Goal: Task Accomplishment & Management: Manage account settings

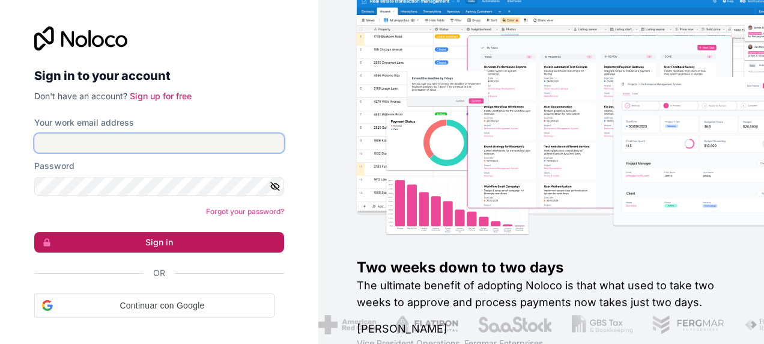
type input "[PERSON_NAME][EMAIL_ADDRESS][PERSON_NAME][PERSON_NAME][DOMAIN_NAME]"
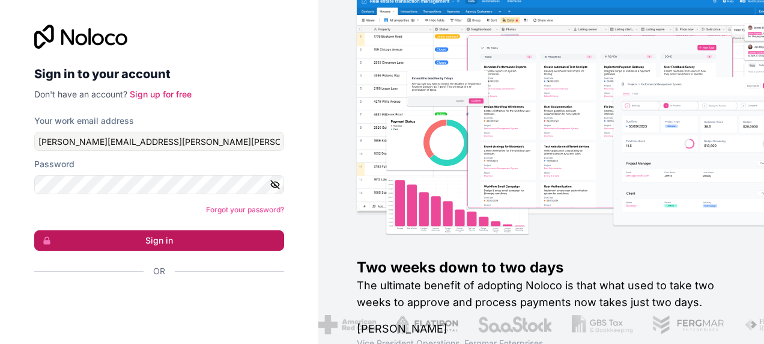
click at [166, 246] on button "Sign in" at bounding box center [159, 240] width 250 height 20
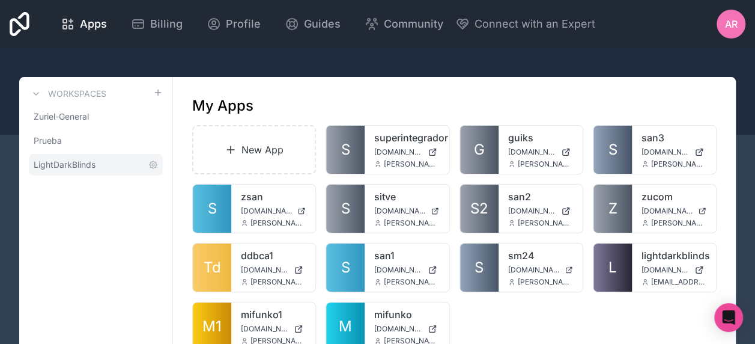
click at [111, 167] on link "LightDarkBlinds" at bounding box center [96, 165] width 134 height 22
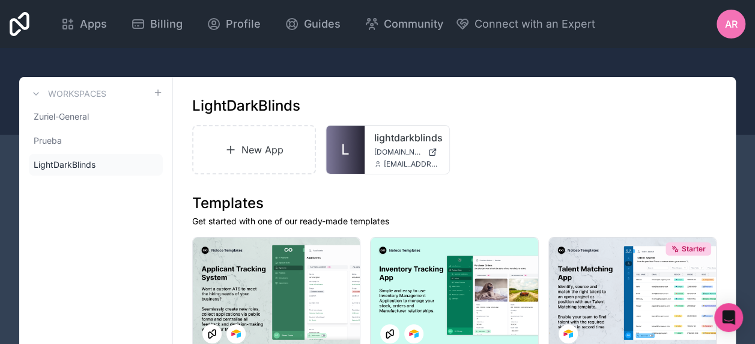
click at [512, 172] on div "New App L lightdarkblinds [DOMAIN_NAME] [EMAIL_ADDRESS][DOMAIN_NAME]" at bounding box center [454, 149] width 525 height 49
click at [340, 97] on div "LightDarkBlinds" at bounding box center [454, 105] width 525 height 19
click at [469, 106] on div "LightDarkBlinds" at bounding box center [454, 105] width 525 height 19
click at [481, 110] on div "LightDarkBlinds" at bounding box center [454, 105] width 525 height 19
click at [737, 318] on div "Open Intercom Messenger" at bounding box center [729, 318] width 32 height 32
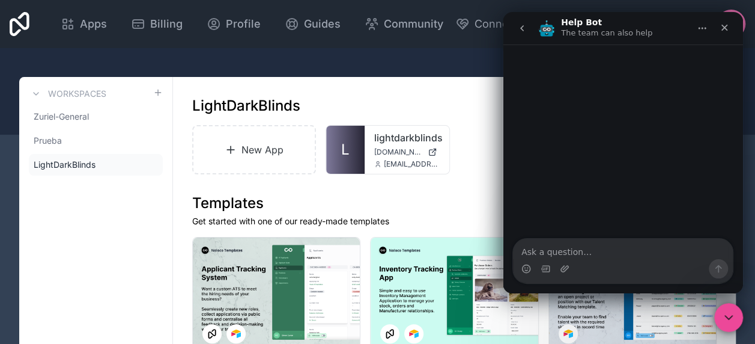
click at [632, 142] on div "Intercom messenger" at bounding box center [623, 141] width 240 height 195
click at [733, 305] on div "Close Intercom Messenger" at bounding box center [727, 315] width 29 height 29
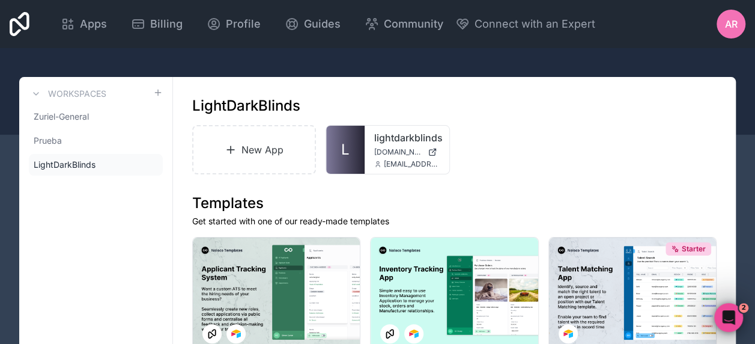
click at [514, 209] on h1 "Templates" at bounding box center [454, 202] width 525 height 19
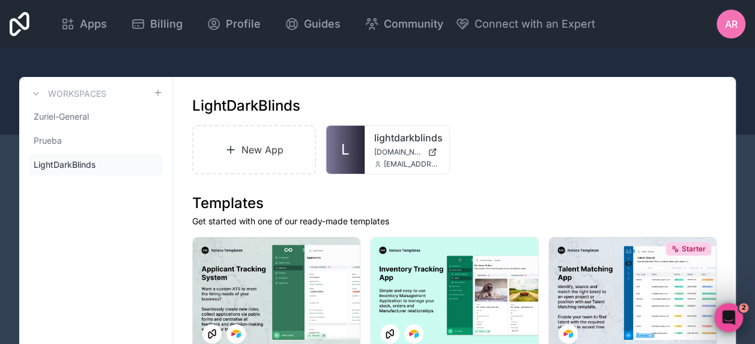
click at [539, 111] on div "LightDarkBlinds" at bounding box center [454, 105] width 525 height 19
click at [153, 162] on icon at bounding box center [153, 165] width 10 height 10
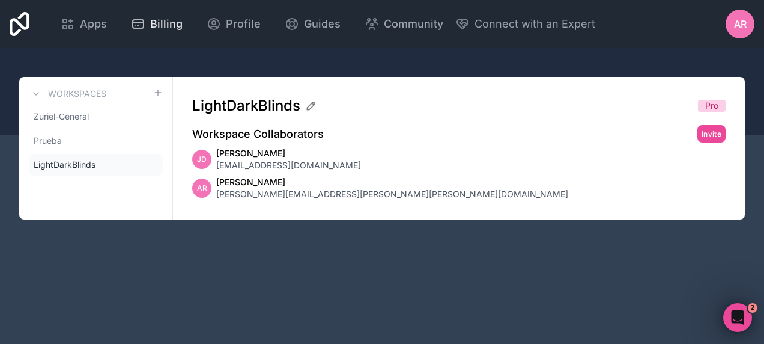
click at [163, 25] on span "Billing" at bounding box center [166, 24] width 32 height 17
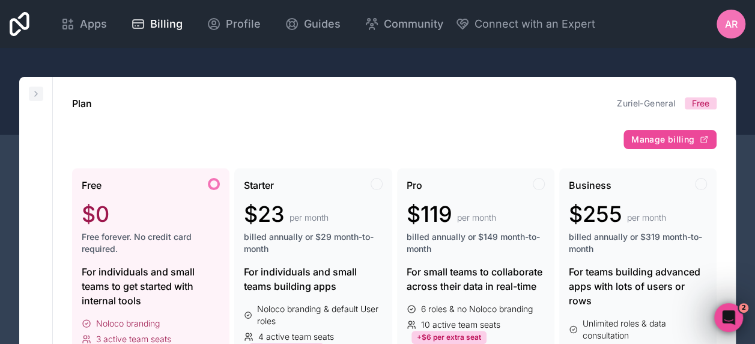
click at [36, 94] on icon at bounding box center [36, 93] width 2 height 5
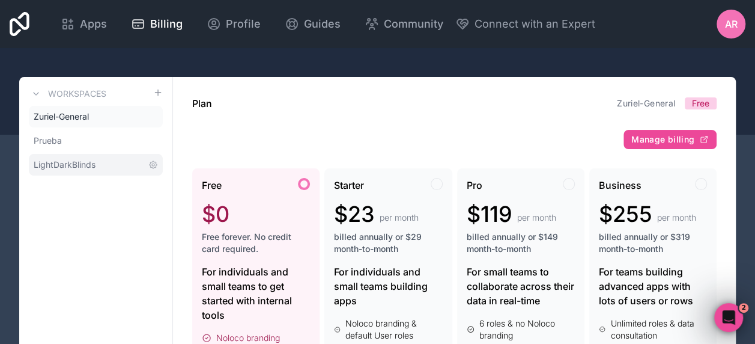
click at [77, 160] on span "LightDarkBlinds" at bounding box center [65, 165] width 62 height 12
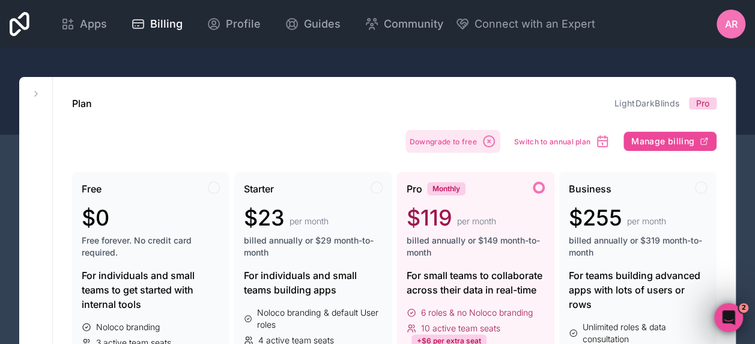
click at [476, 138] on span "Downgrade to free" at bounding box center [443, 141] width 67 height 9
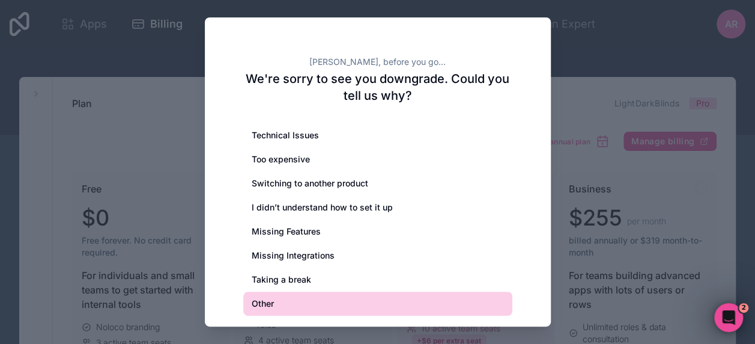
click at [343, 303] on div "Other" at bounding box center [377, 303] width 269 height 24
click at [267, 302] on div "Other" at bounding box center [377, 303] width 269 height 24
click at [595, 89] on div at bounding box center [377, 172] width 755 height 344
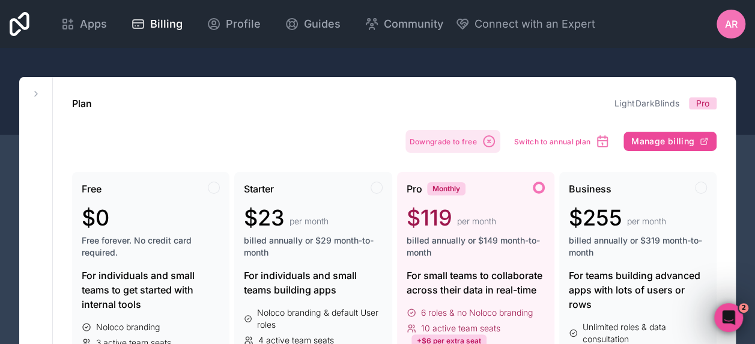
click at [466, 138] on span "Downgrade to free" at bounding box center [443, 141] width 67 height 9
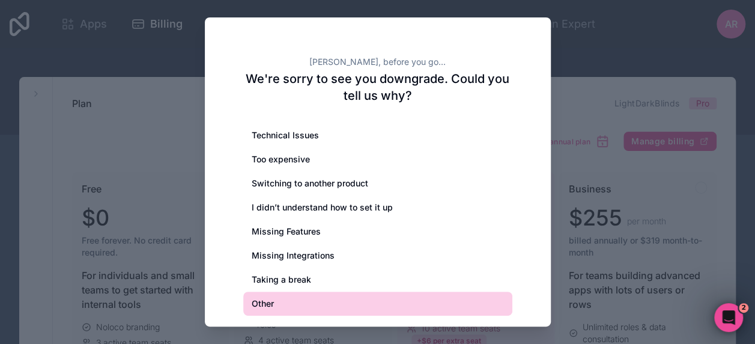
click at [295, 303] on div "Other" at bounding box center [377, 303] width 269 height 24
click at [303, 303] on div "Other" at bounding box center [377, 303] width 269 height 24
drag, startPoint x: 303, startPoint y: 303, endPoint x: 326, endPoint y: 304, distance: 22.9
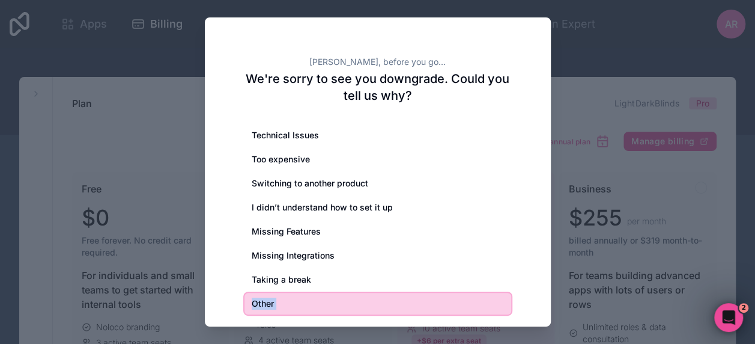
click at [344, 302] on div "Other" at bounding box center [377, 303] width 269 height 24
click at [273, 311] on div "Other" at bounding box center [377, 303] width 269 height 24
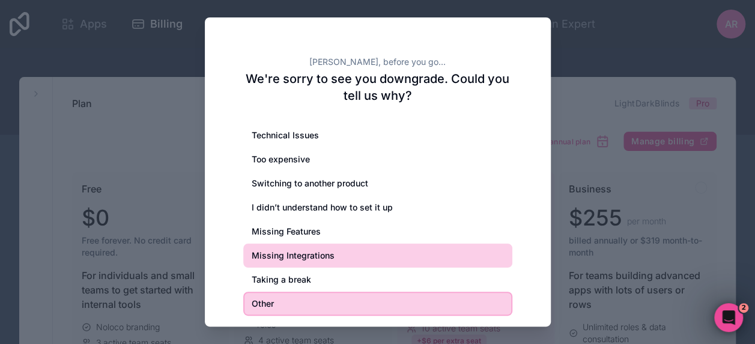
drag, startPoint x: 273, startPoint y: 311, endPoint x: 312, endPoint y: 257, distance: 67.5
click at [274, 310] on div "Other" at bounding box center [377, 303] width 269 height 24
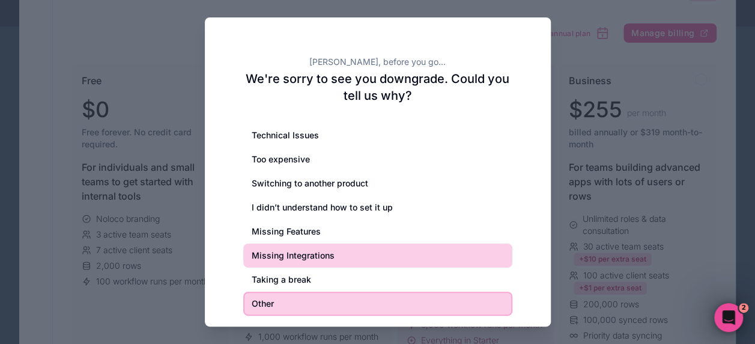
scroll to position [180, 0]
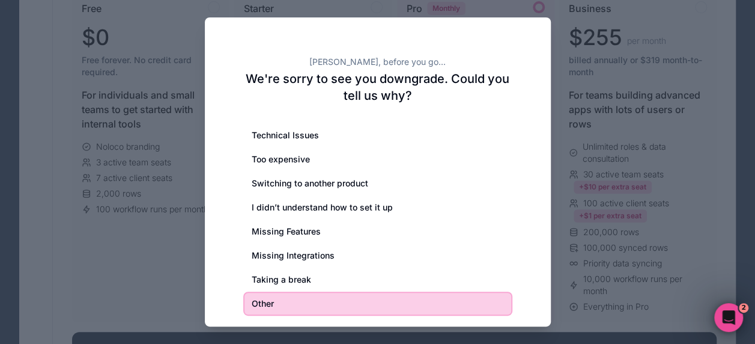
click at [259, 300] on div "Other" at bounding box center [377, 303] width 269 height 24
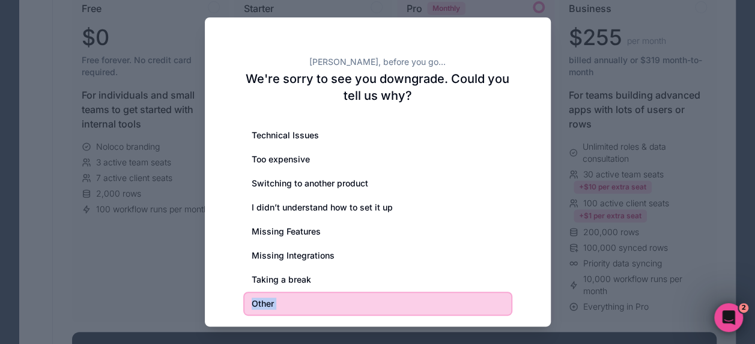
drag, startPoint x: 259, startPoint y: 300, endPoint x: 278, endPoint y: 298, distance: 18.8
click at [278, 298] on div "Other" at bounding box center [377, 303] width 269 height 24
click at [286, 297] on div "Other" at bounding box center [377, 303] width 269 height 24
click at [262, 302] on div "Other" at bounding box center [377, 303] width 269 height 24
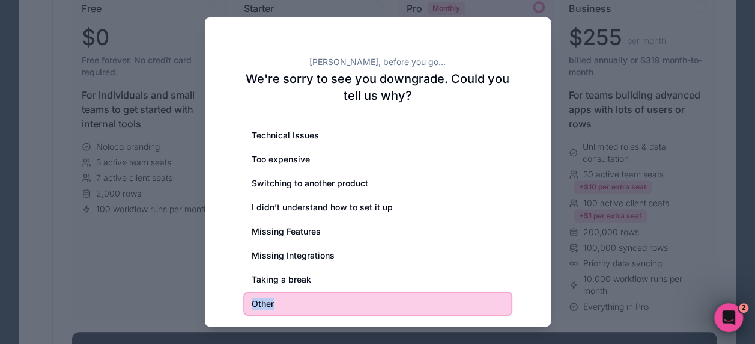
click at [262, 302] on div "Other" at bounding box center [377, 303] width 269 height 24
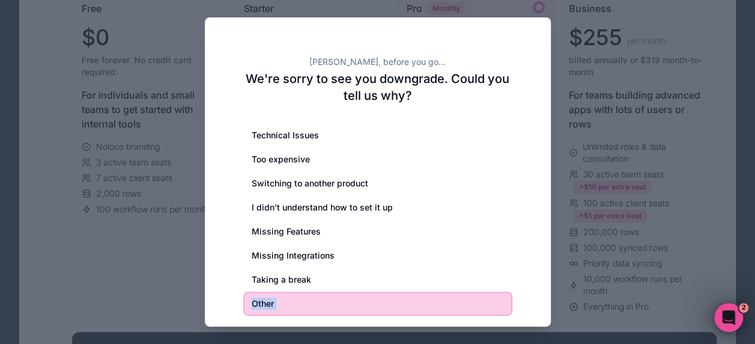
click at [262, 302] on div "Other" at bounding box center [377, 303] width 269 height 24
click at [368, 70] on h2 "We're sorry to see you downgrade. Could you tell us why?" at bounding box center [377, 87] width 269 height 34
click at [377, 71] on h2 "We're sorry to see you downgrade. Could you tell us why?" at bounding box center [377, 87] width 269 height 34
click at [324, 298] on div "Other" at bounding box center [377, 303] width 269 height 24
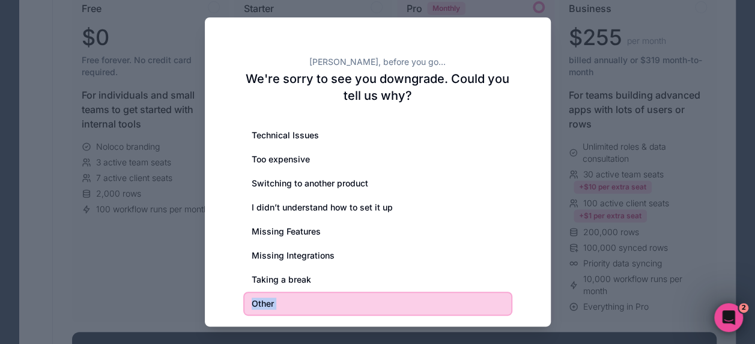
click at [324, 298] on div "Other" at bounding box center [377, 303] width 269 height 24
click at [329, 299] on div "Other" at bounding box center [377, 303] width 269 height 24
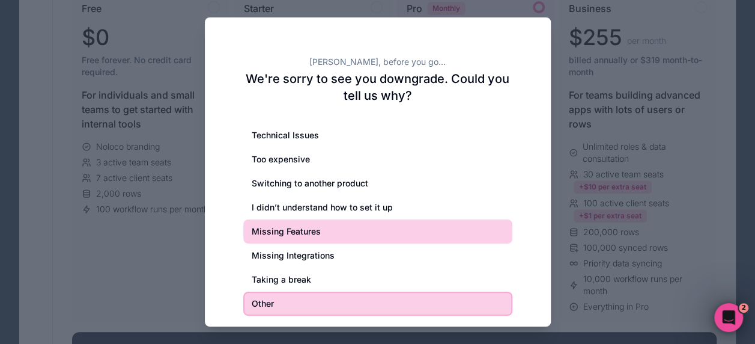
click at [297, 229] on div "Missing Features" at bounding box center [377, 231] width 269 height 24
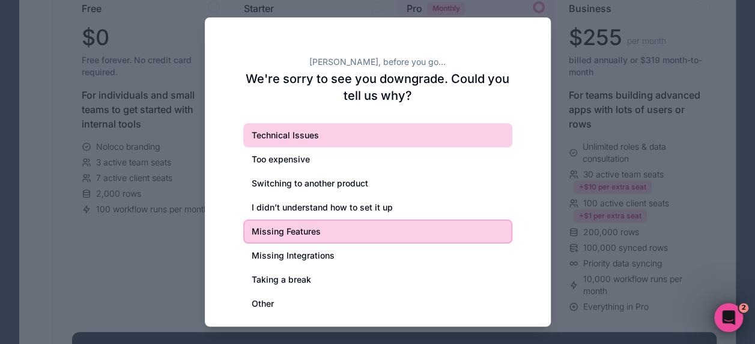
click at [316, 134] on div "Technical Issues" at bounding box center [377, 135] width 269 height 24
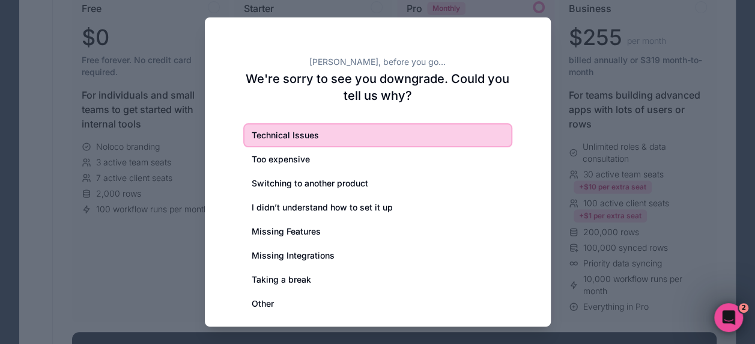
click at [316, 134] on div "Technical Issues" at bounding box center [377, 135] width 269 height 24
drag, startPoint x: 316, startPoint y: 134, endPoint x: 281, endPoint y: 141, distance: 36.1
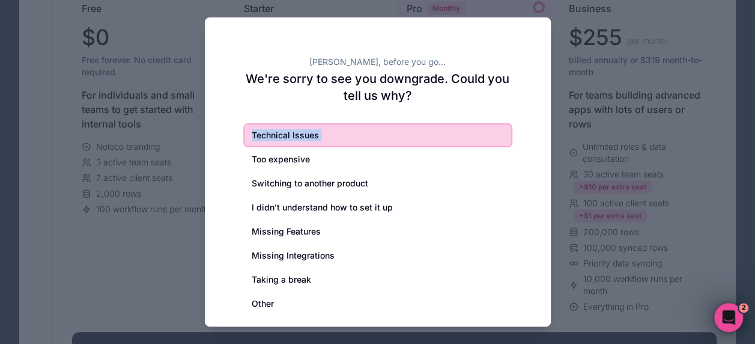
click at [281, 141] on div "Technical Issues" at bounding box center [377, 135] width 269 height 24
click at [666, 136] on div at bounding box center [377, 172] width 755 height 344
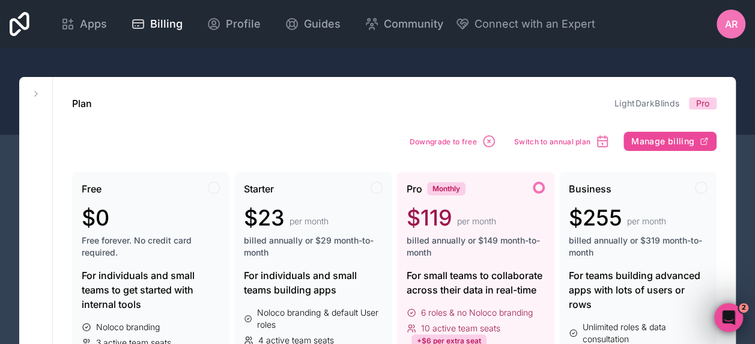
click at [687, 141] on span "Manage billing" at bounding box center [662, 141] width 63 height 11
click at [729, 316] on icon "Open Intercom Messenger" at bounding box center [727, 316] width 8 height 10
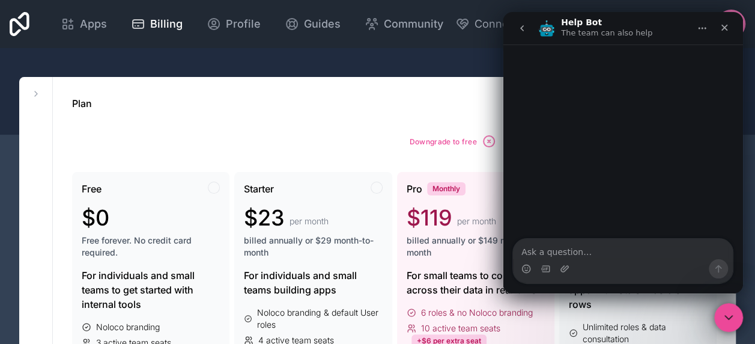
click at [438, 143] on span "Downgrade to free" at bounding box center [443, 141] width 67 height 9
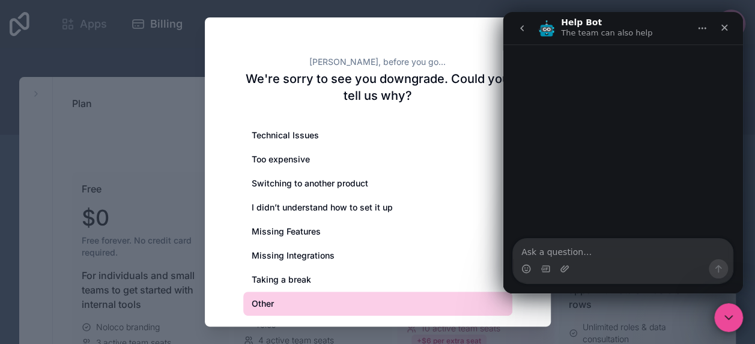
click at [273, 306] on div "Other" at bounding box center [377, 303] width 269 height 24
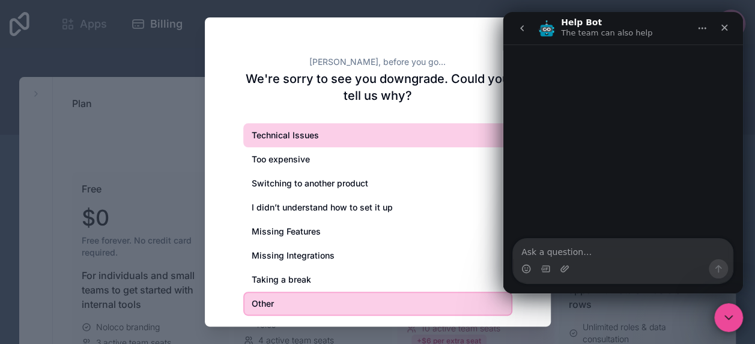
click at [263, 130] on div "Technical Issues" at bounding box center [377, 135] width 269 height 24
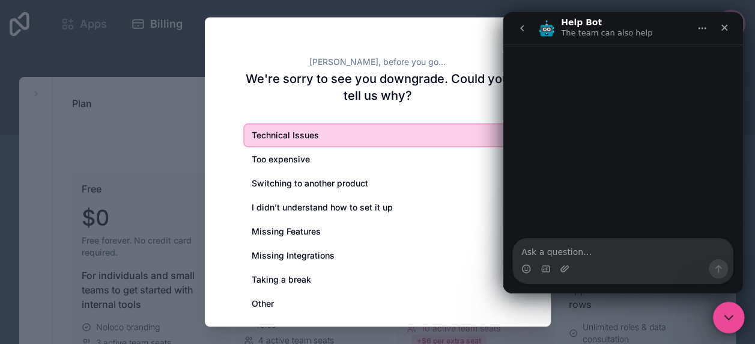
click at [717, 309] on div "Close Intercom Messenger" at bounding box center [727, 315] width 29 height 29
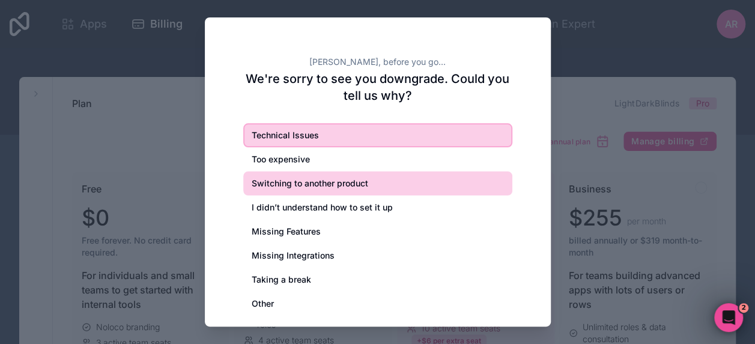
click at [278, 186] on div "Switching to another product" at bounding box center [377, 183] width 269 height 24
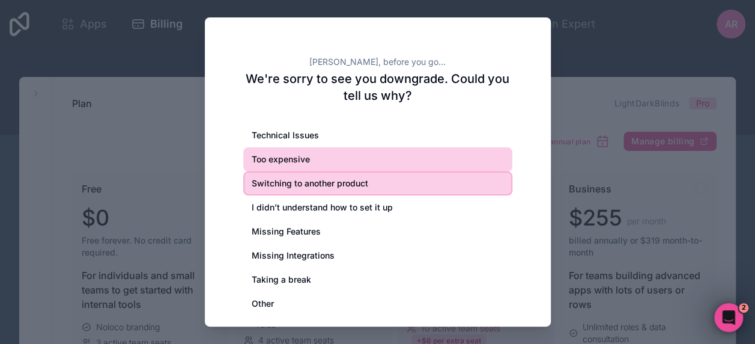
click at [279, 163] on div "Too expensive" at bounding box center [377, 159] width 269 height 24
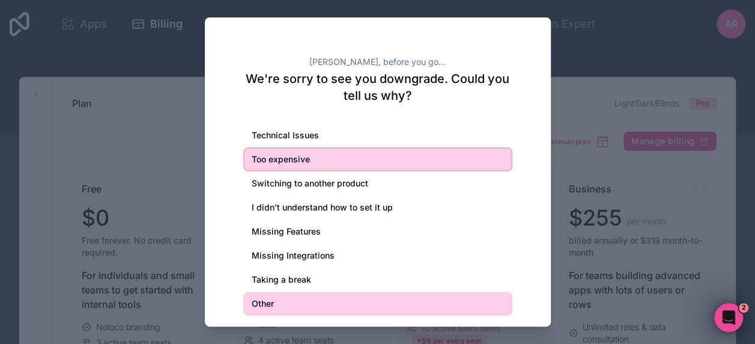
click at [287, 296] on div "Other" at bounding box center [377, 303] width 269 height 24
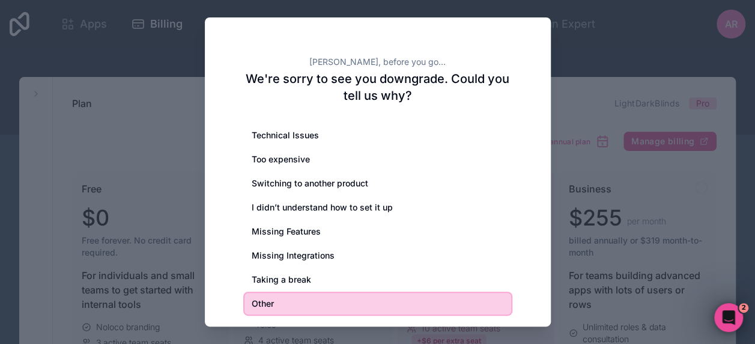
click at [287, 296] on div "Other" at bounding box center [377, 303] width 269 height 24
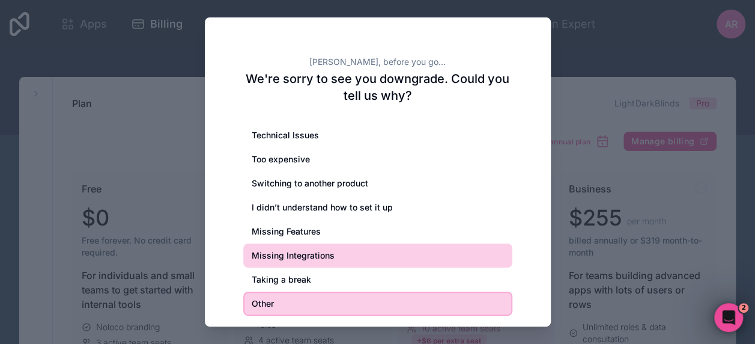
drag, startPoint x: 287, startPoint y: 296, endPoint x: 264, endPoint y: 262, distance: 41.0
click at [261, 262] on div "Missing Integrations" at bounding box center [377, 255] width 269 height 24
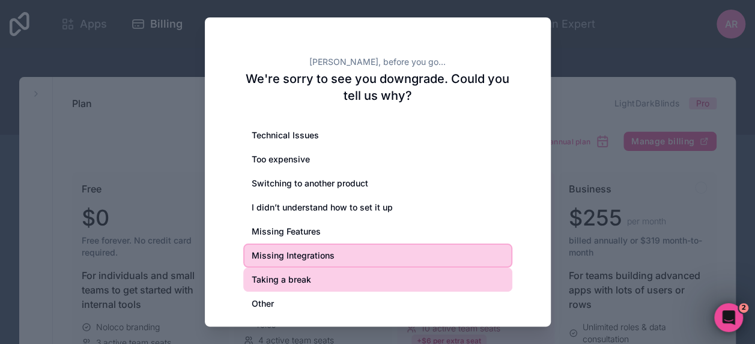
drag, startPoint x: 264, startPoint y: 262, endPoint x: 268, endPoint y: 282, distance: 20.9
click at [268, 282] on div "Taking a break" at bounding box center [377, 279] width 269 height 24
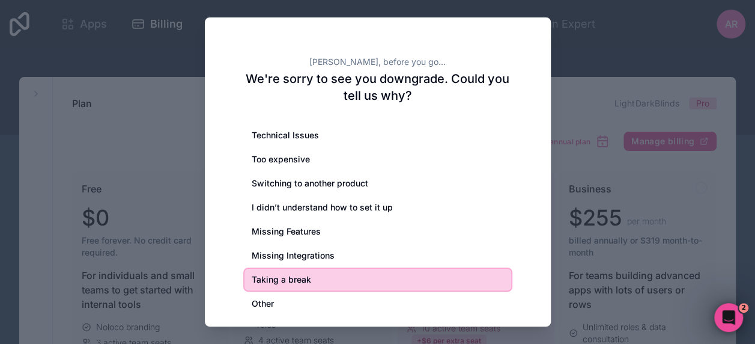
click at [278, 282] on div "Taking a break" at bounding box center [377, 279] width 269 height 24
click at [276, 282] on div "Taking a break" at bounding box center [377, 279] width 269 height 24
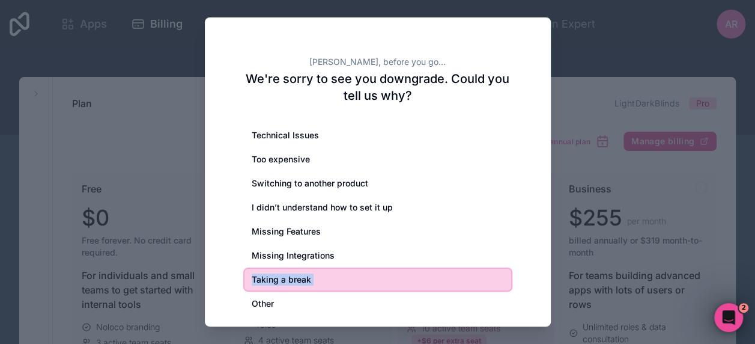
drag, startPoint x: 276, startPoint y: 282, endPoint x: 291, endPoint y: 279, distance: 14.6
click at [291, 279] on div "Taking a break" at bounding box center [377, 279] width 269 height 24
click at [294, 279] on div "Taking a break" at bounding box center [377, 279] width 269 height 24
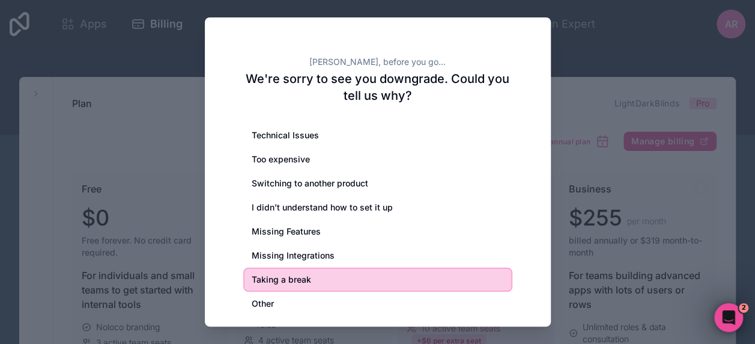
click at [703, 268] on div at bounding box center [377, 172] width 755 height 344
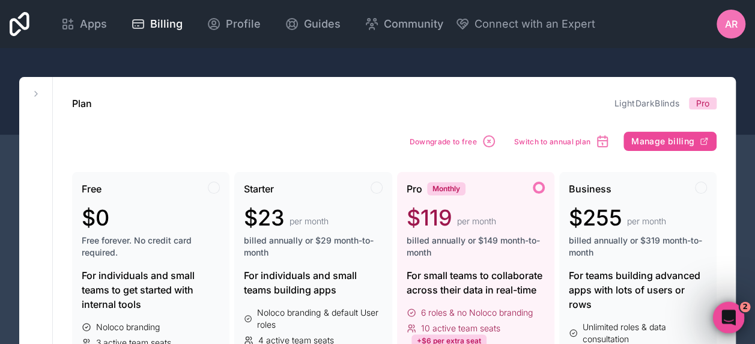
click at [727, 308] on icon "Open Intercom Messenger" at bounding box center [727, 316] width 20 height 20
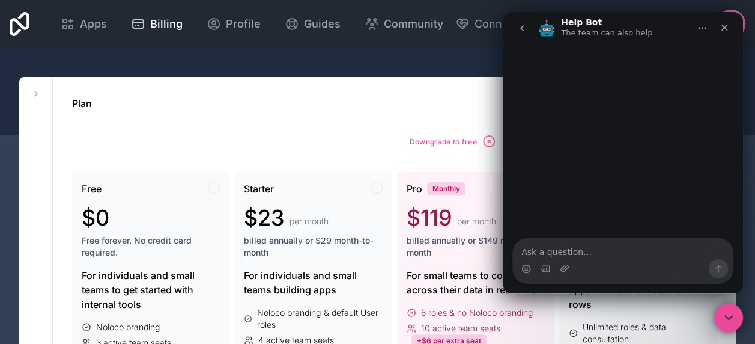
click at [584, 250] on textarea "Ask a question…" at bounding box center [623, 249] width 220 height 20
type textarea "need to downgrade to free"
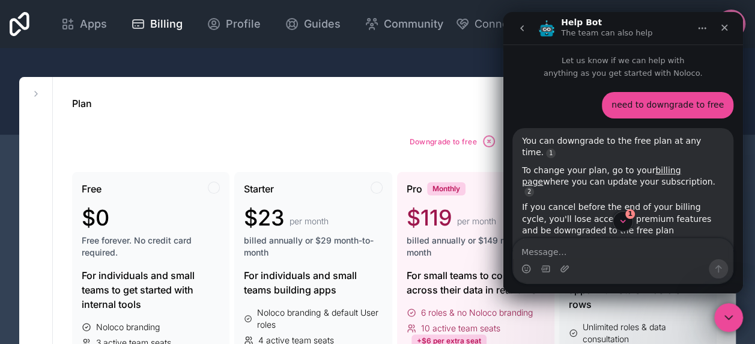
scroll to position [1, 0]
click at [20, 22] on icon at bounding box center [20, 24] width 20 height 24
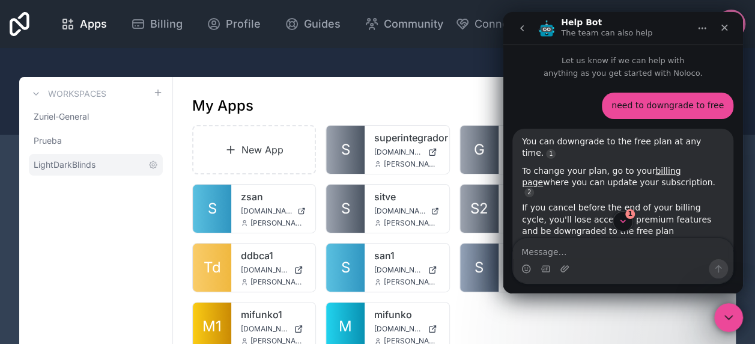
click at [83, 171] on link "LightDarkBlinds" at bounding box center [96, 165] width 134 height 22
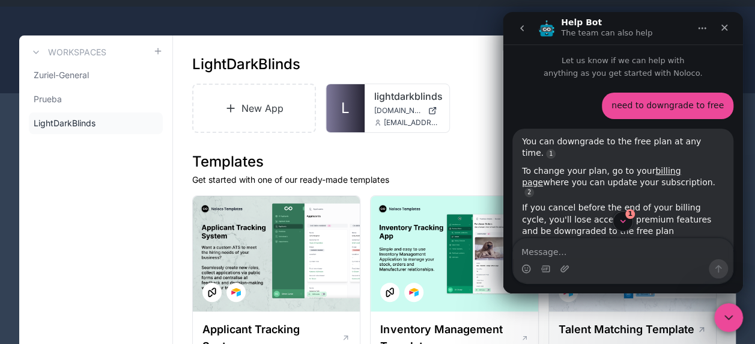
scroll to position [60, 0]
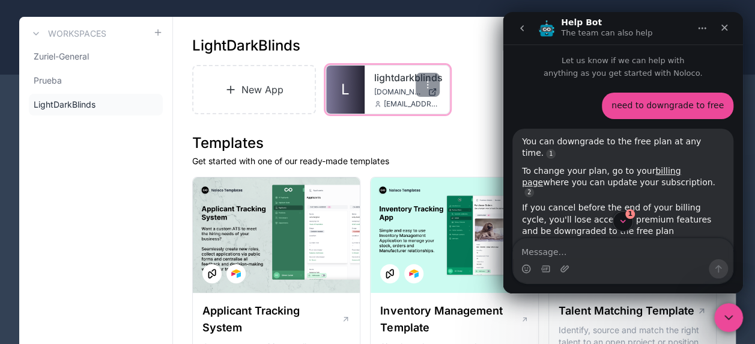
click at [349, 85] on span "L" at bounding box center [345, 89] width 8 height 19
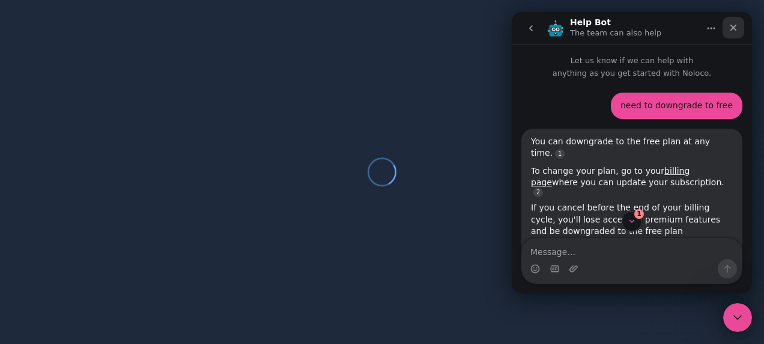
click at [726, 24] on div "Close" at bounding box center [734, 28] width 22 height 22
